Goal: Find specific page/section: Find specific page/section

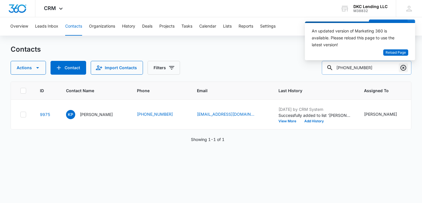
click at [404, 66] on icon "Clear" at bounding box center [403, 67] width 7 height 7
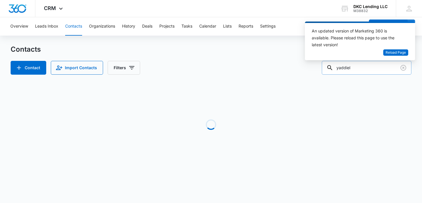
type input "yaddiel"
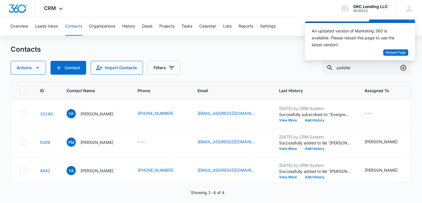
click at [401, 67] on icon "Clear" at bounding box center [403, 67] width 7 height 7
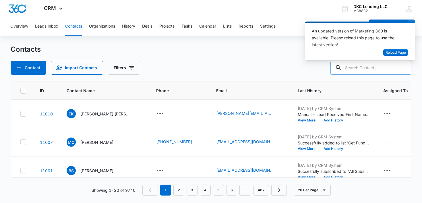
click at [375, 66] on input "text" at bounding box center [370, 68] width 81 height 14
paste input "[PHONE_NUMBER]"
type input "[PHONE_NUMBER]"
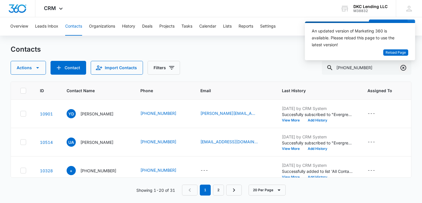
click at [404, 67] on icon "Clear" at bounding box center [403, 68] width 6 height 6
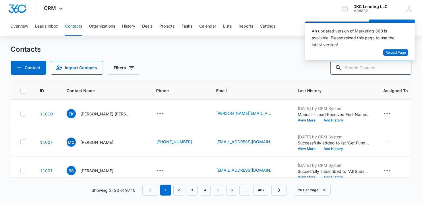
paste input "[PHONE_NUMBER]"
type input "[PHONE_NUMBER]"
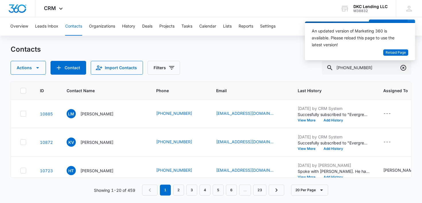
click at [405, 68] on icon "Clear" at bounding box center [403, 67] width 7 height 7
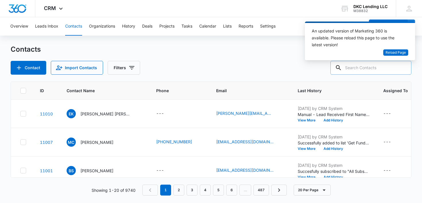
paste input "[PHONE_NUMBER]"
type input "[PHONE_NUMBER]"
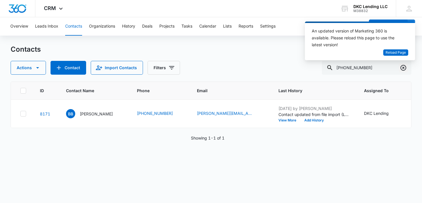
click at [401, 69] on icon "Clear" at bounding box center [403, 67] width 7 height 7
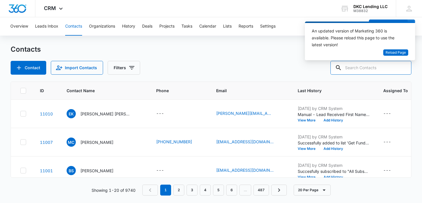
paste input "[PHONE_NUMBER]"
type input "[PHONE_NUMBER]"
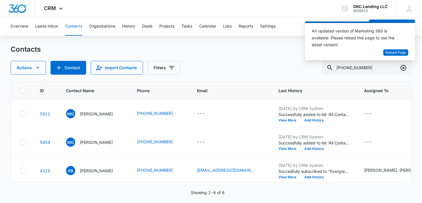
click at [405, 70] on icon "Clear" at bounding box center [403, 68] width 6 height 6
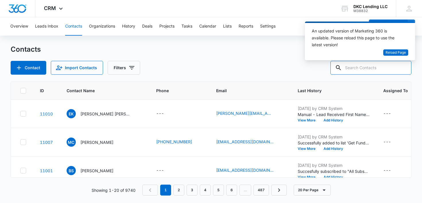
paste input "[PHONE_NUMBER]"
type input "[PHONE_NUMBER]"
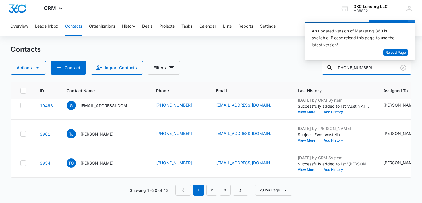
scroll to position [71, 0]
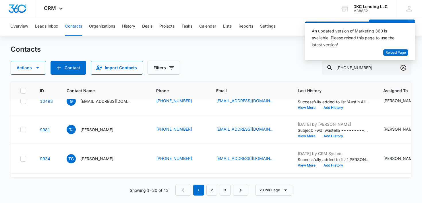
click at [405, 68] on icon "Clear" at bounding box center [403, 67] width 7 height 7
